Goal: Information Seeking & Learning: Learn about a topic

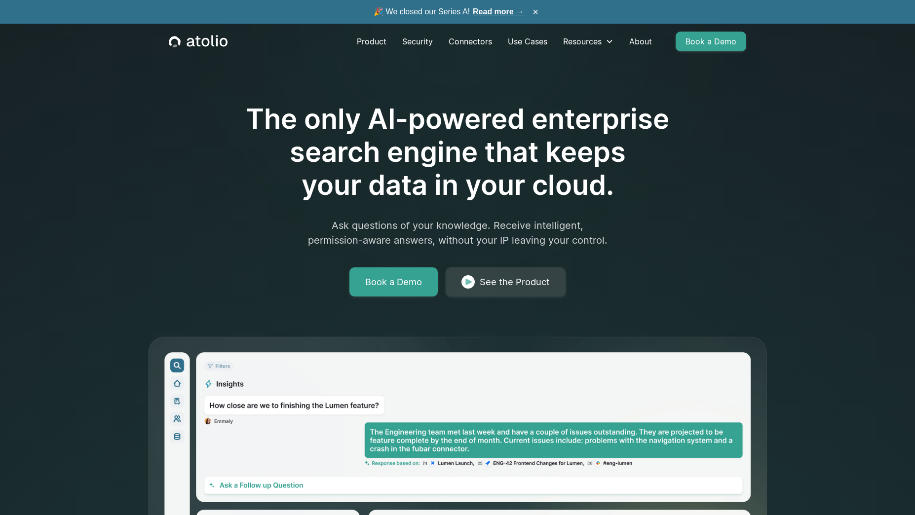
click at [486, 15] on link "Read more →" at bounding box center [498, 11] width 51 height 8
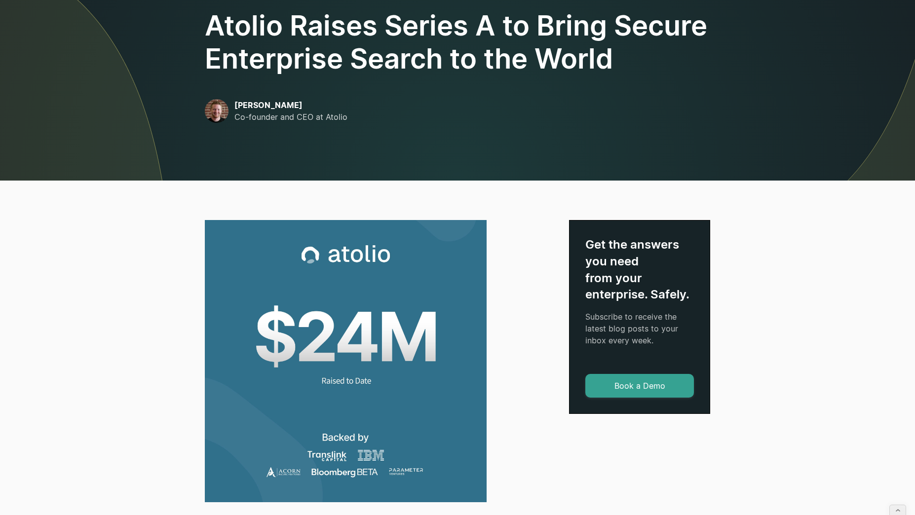
scroll to position [241, 0]
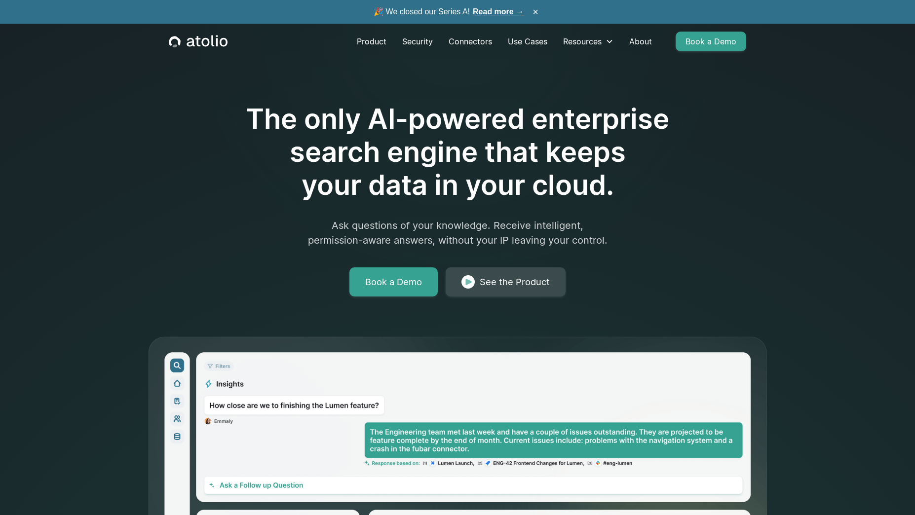
click at [470, 276] on img at bounding box center [467, 282] width 13 height 14
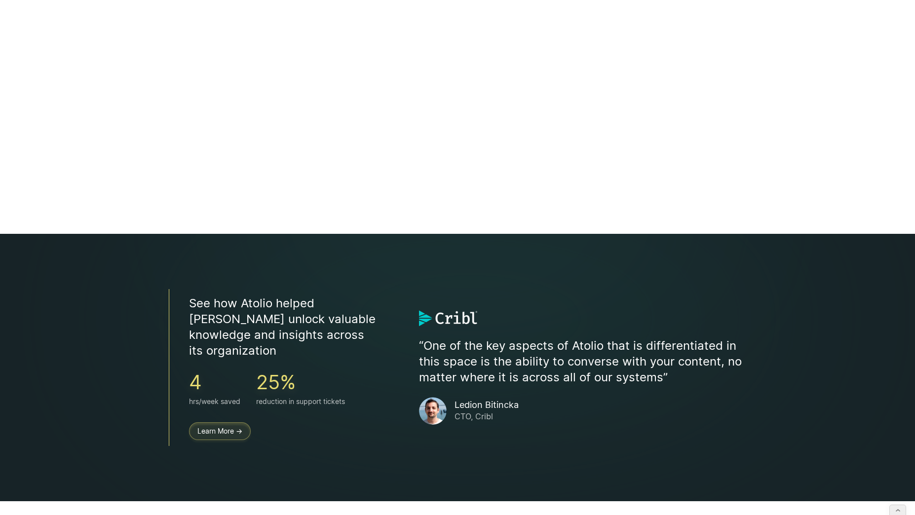
scroll to position [1591, 0]
